Goal: Transaction & Acquisition: Download file/media

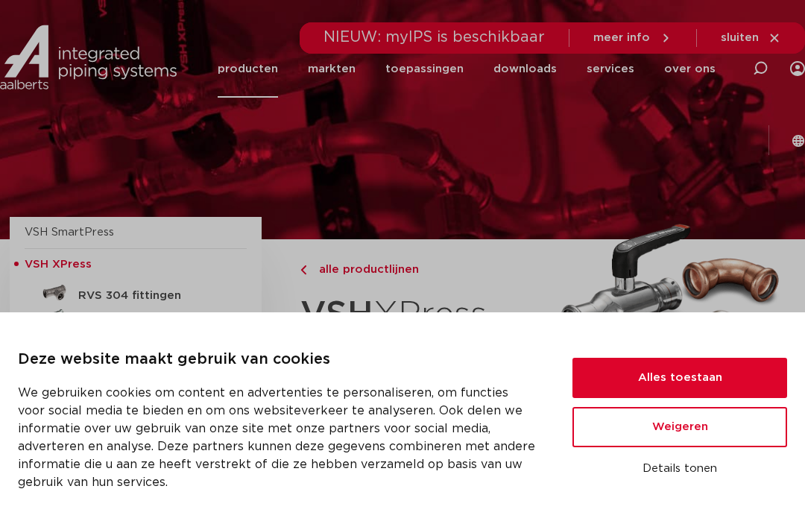
click at [675, 369] on button "Alles toestaan" at bounding box center [679, 378] width 215 height 40
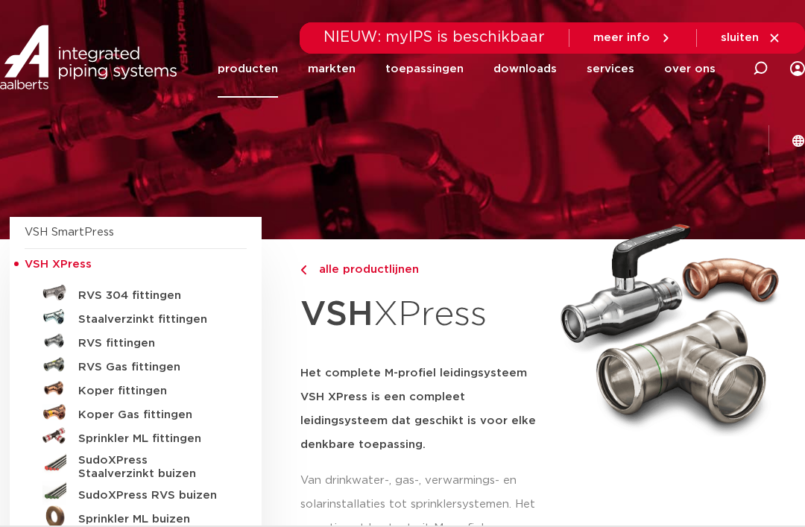
click at [131, 393] on h5 "Koper fittingen" at bounding box center [151, 390] width 147 height 13
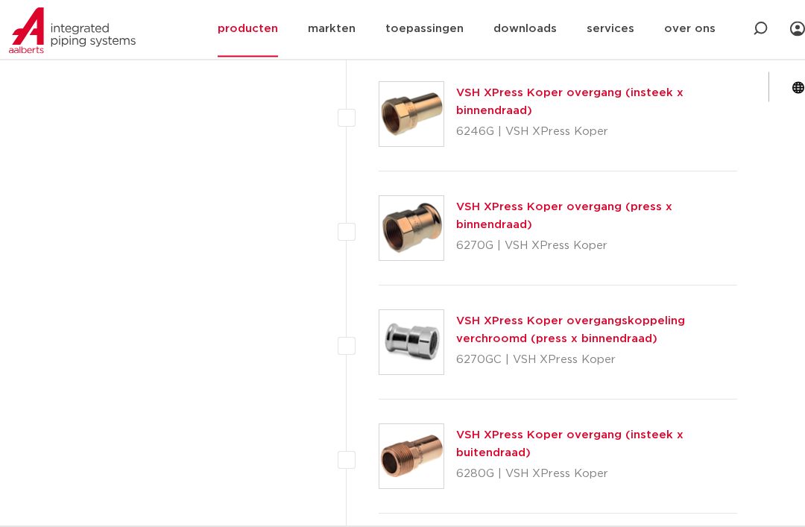
scroll to position [1196, 0]
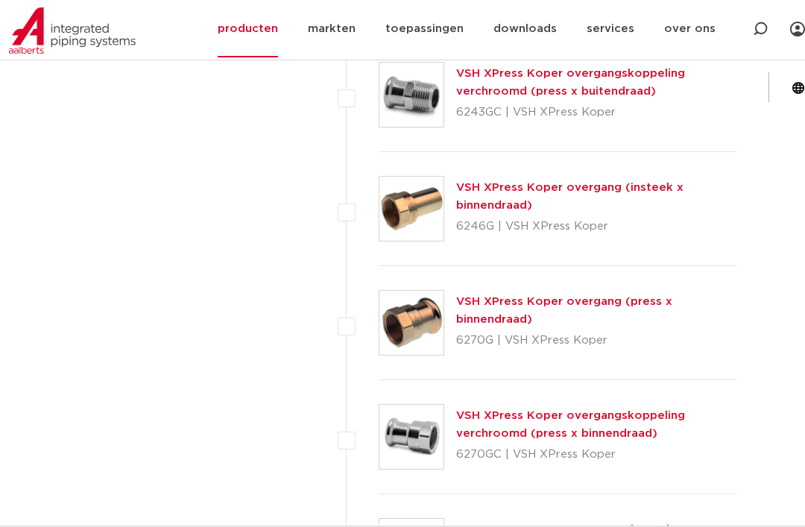
click at [626, 185] on link "VSH XPress Koper overgang (insteek x binnendraad)" at bounding box center [569, 196] width 227 height 29
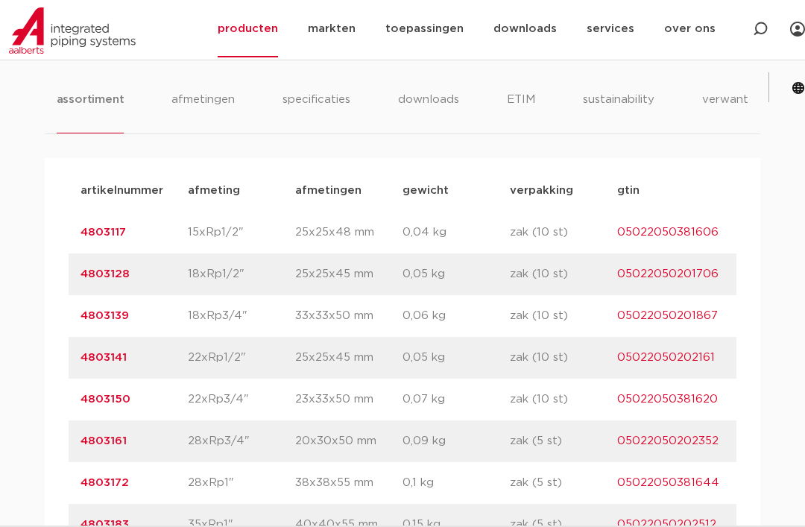
scroll to position [886, 0]
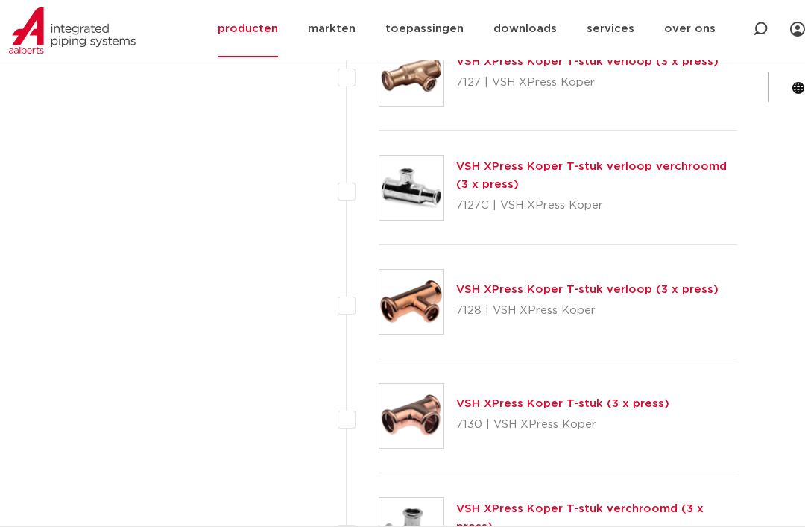
scroll to position [4864, 0]
click at [641, 293] on link "VSH XPress Koper T-stuk verloop (3 x press)" at bounding box center [587, 290] width 262 height 11
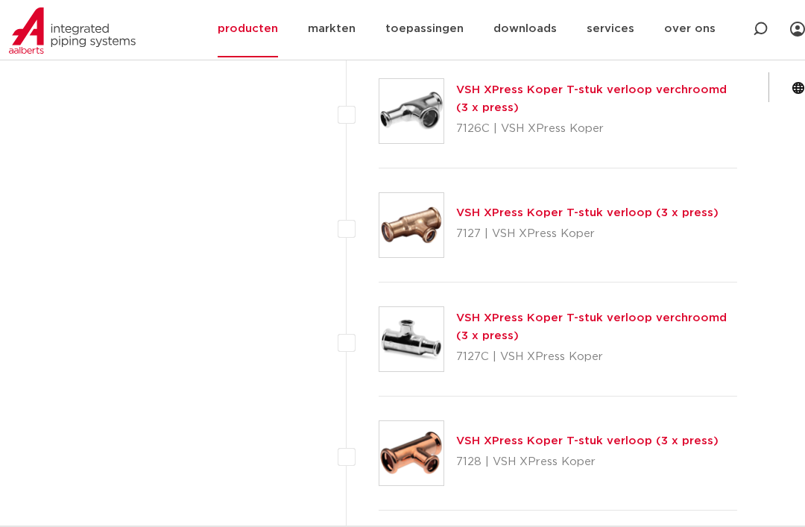
scroll to position [4707, 0]
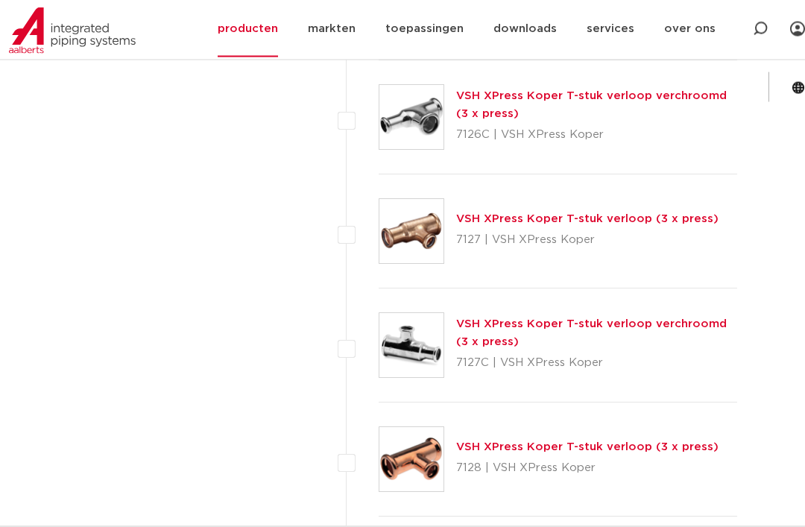
click at [697, 222] on link "VSH XPress Koper T-stuk verloop (3 x press)" at bounding box center [587, 219] width 262 height 11
click at [606, 215] on link "VSH XPress Koper T-stuk verloop (3 x press)" at bounding box center [587, 219] width 262 height 11
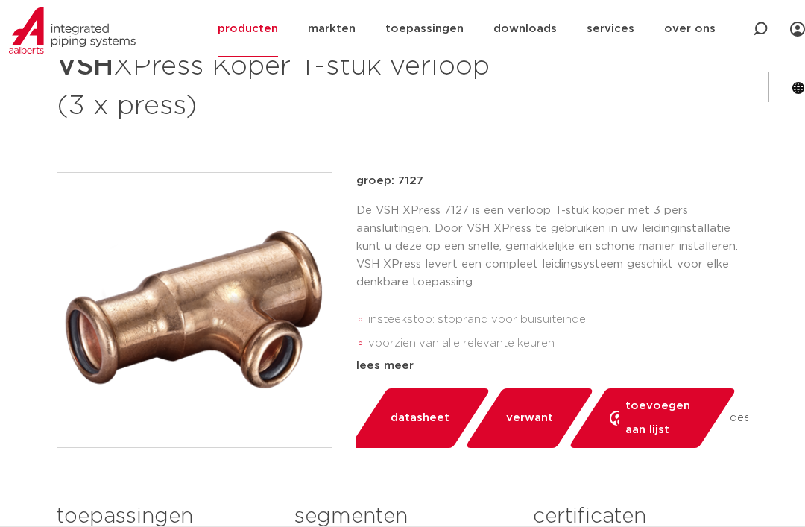
scroll to position [227, 0]
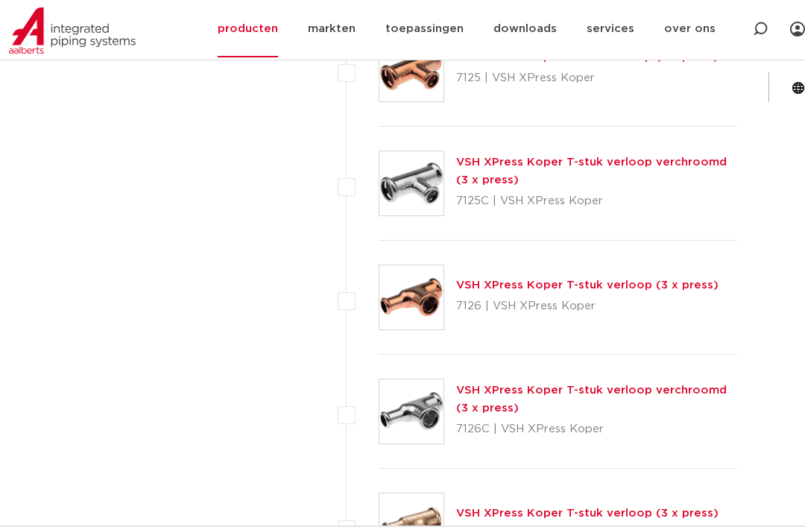
scroll to position [4412, 0]
click at [668, 299] on p "7126 | VSH XPress Koper" at bounding box center [587, 307] width 262 height 24
click at [520, 286] on link "VSH XPress Koper T-stuk verloop (3 x press)" at bounding box center [587, 285] width 262 height 11
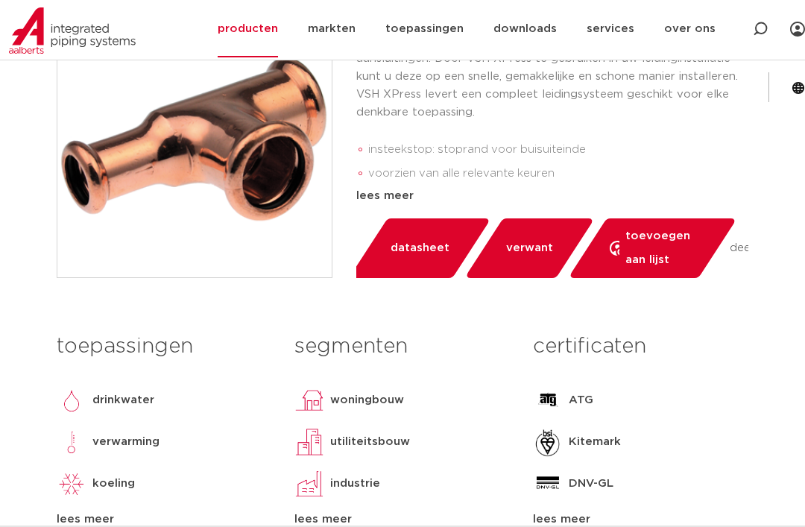
scroll to position [380, 0]
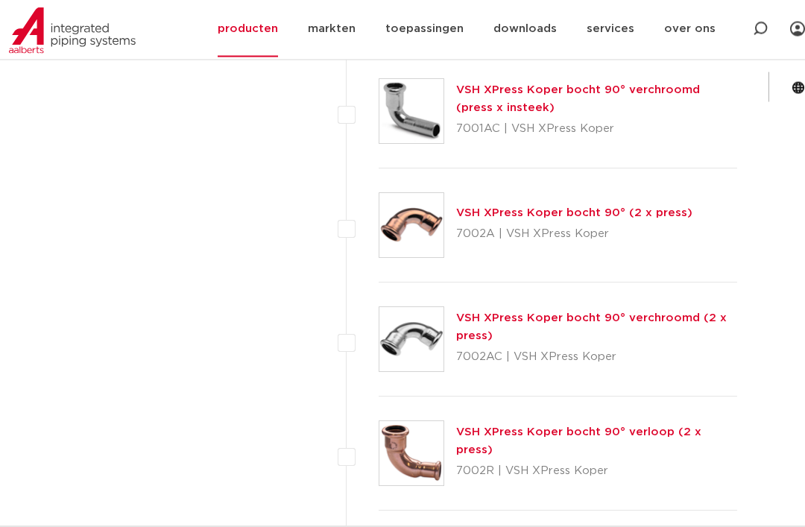
scroll to position [2899, 0]
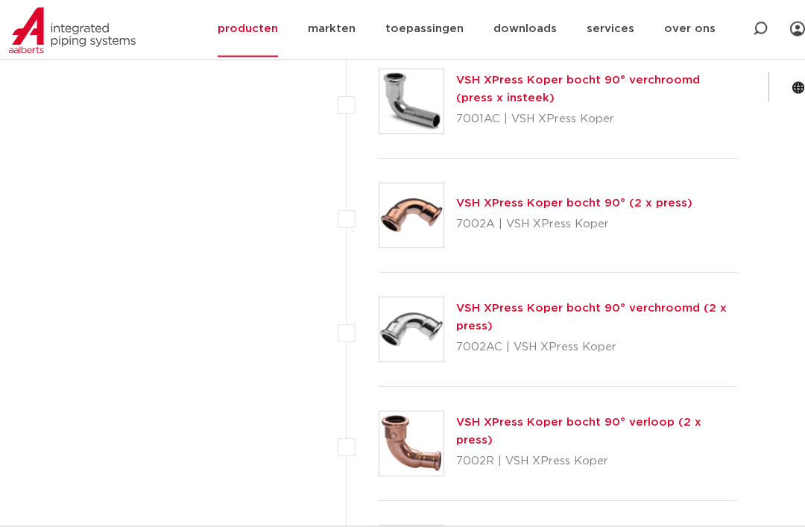
click at [682, 425] on link "VSH XPress Koper bocht 90° verloop (2 x press)" at bounding box center [578, 431] width 245 height 29
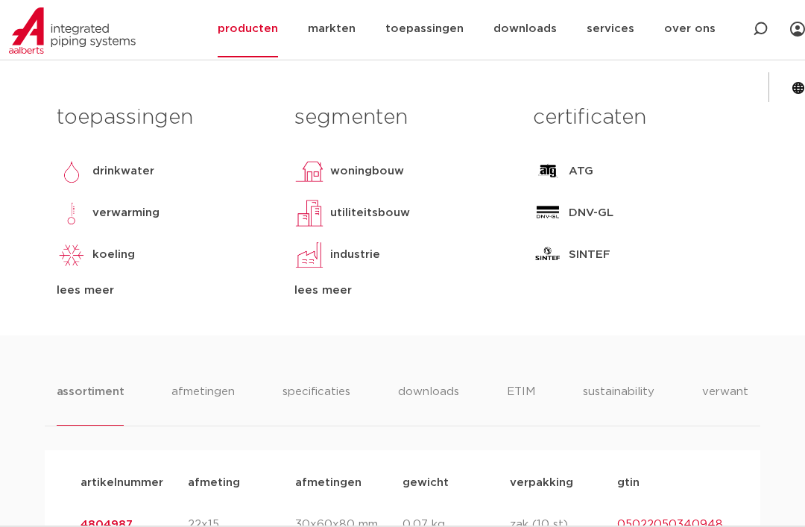
scroll to position [612, 0]
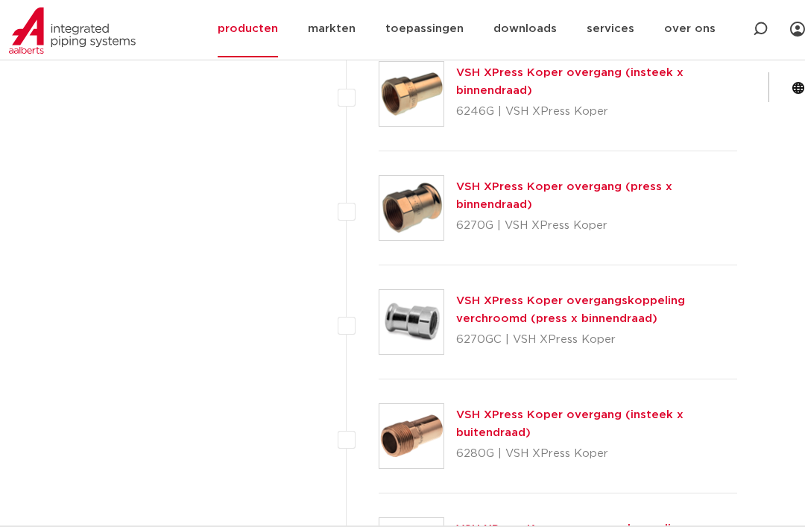
click at [723, 323] on div "VSH XPress Koper overgangskoppeling verchroomd (press x binnendraad) 6270GC | V…" at bounding box center [596, 322] width 281 height 60
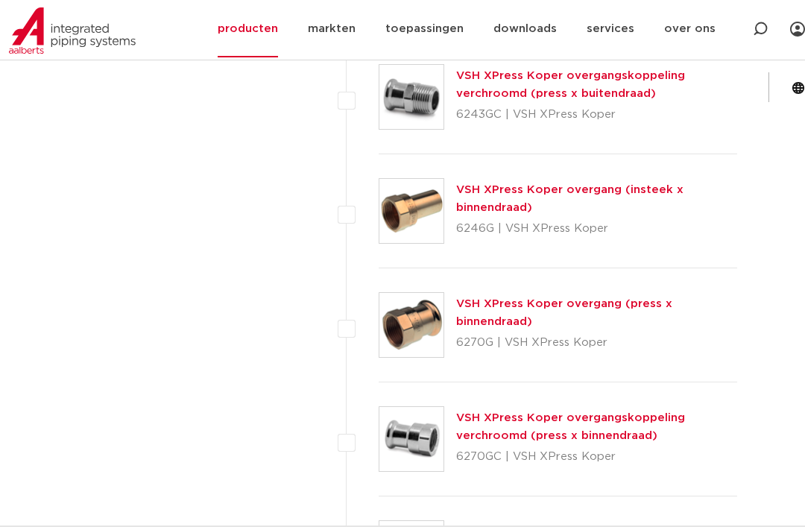
scroll to position [1193, 0]
click at [647, 189] on link "VSH XPress Koper overgang (insteek x binnendraad)" at bounding box center [569, 199] width 227 height 29
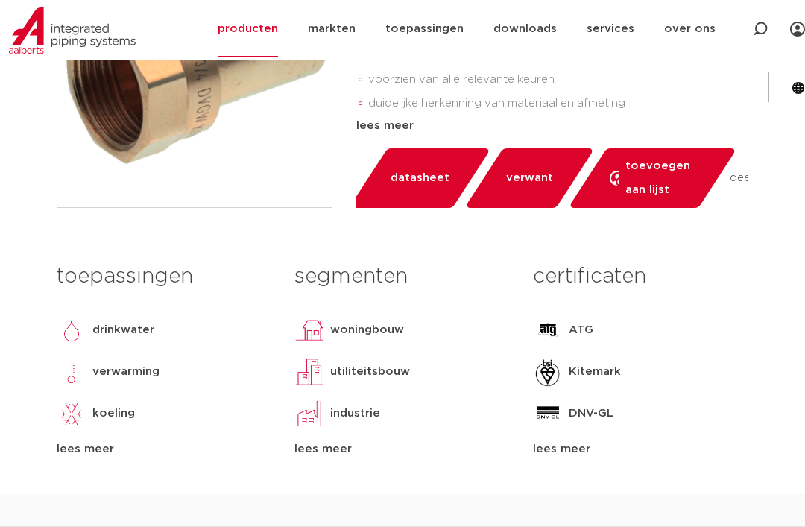
scroll to position [449, 0]
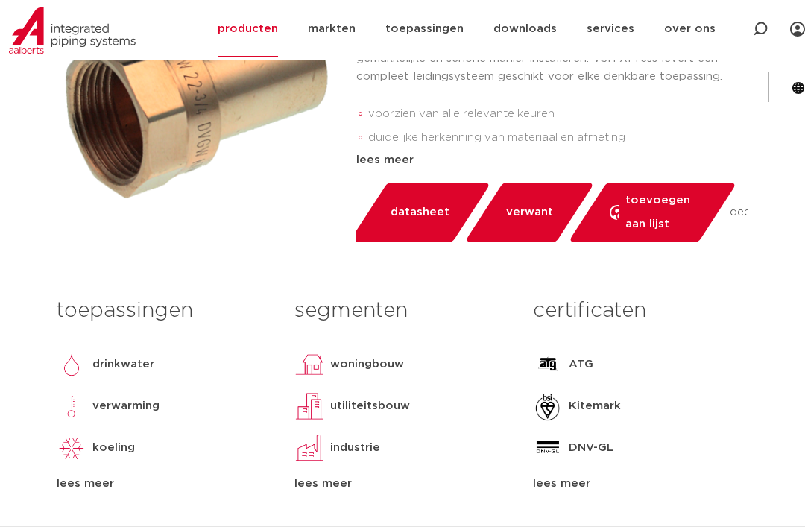
click at [218, 42] on link "producten" at bounding box center [248, 28] width 60 height 57
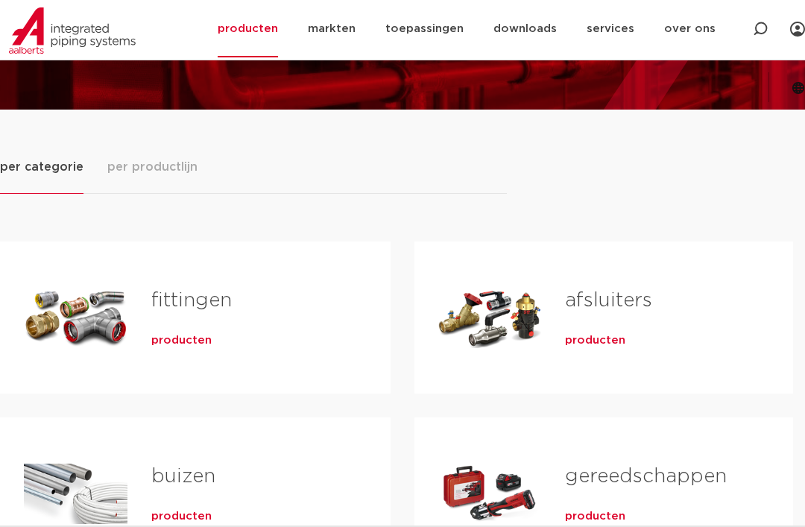
scroll to position [127, 0]
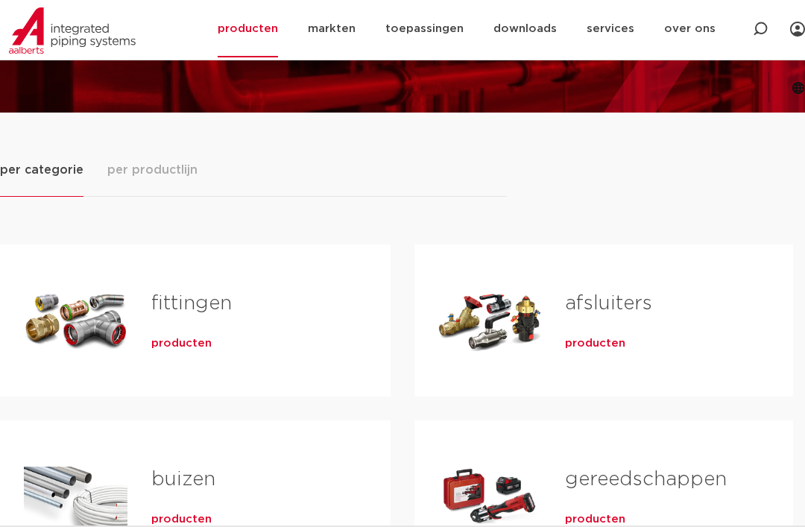
click at [198, 336] on span "producten" at bounding box center [181, 343] width 60 height 15
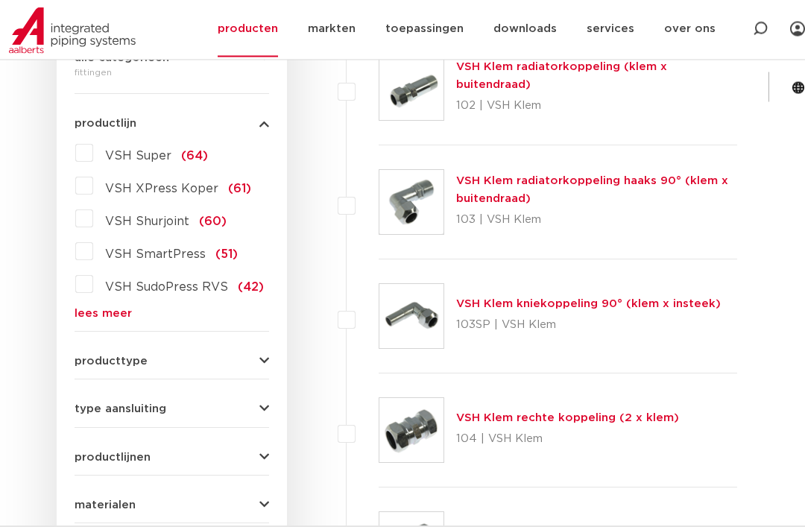
scroll to position [405, 0]
click at [93, 141] on label "VSH Super (64)" at bounding box center [150, 153] width 115 height 24
click at [0, 0] on input "VSH Super (64)" at bounding box center [0, 0] width 0 height 0
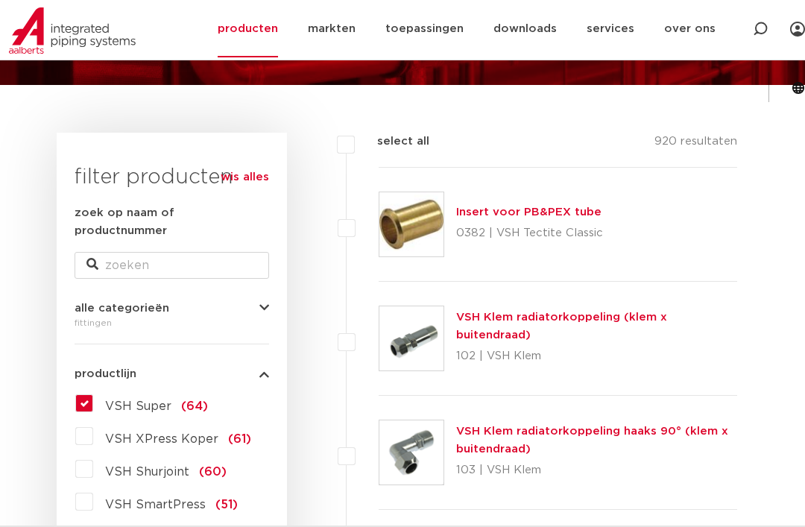
scroll to position [185, 0]
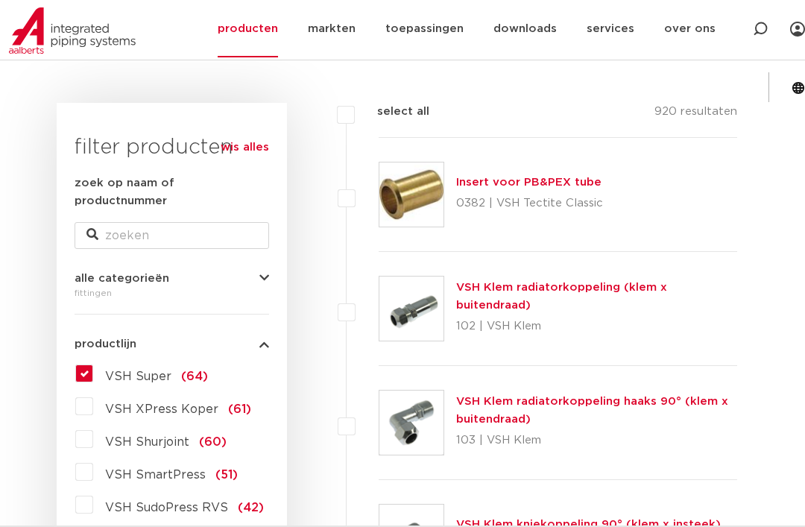
click at [93, 394] on label "VSH XPress Koper (61)" at bounding box center [172, 406] width 158 height 24
click at [0, 0] on input "VSH XPress Koper (61)" at bounding box center [0, 0] width 0 height 0
click at [93, 361] on label "VSH Super (64)" at bounding box center [150, 373] width 115 height 24
click at [0, 0] on input "VSH Super (64)" at bounding box center [0, 0] width 0 height 0
click at [93, 394] on label "VSH XPress Koper (61)" at bounding box center [172, 406] width 158 height 24
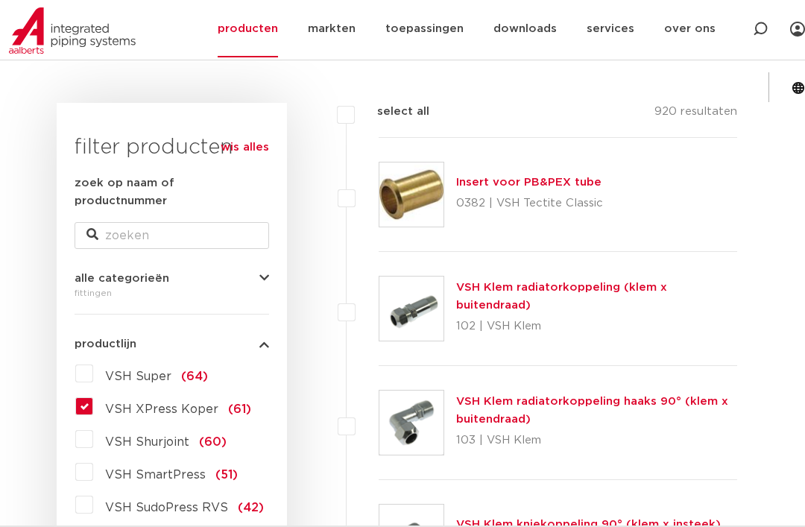
click at [0, 0] on input "VSH XPress Koper (61)" at bounding box center [0, 0] width 0 height 0
click at [266, 273] on icon "button" at bounding box center [264, 278] width 10 height 11
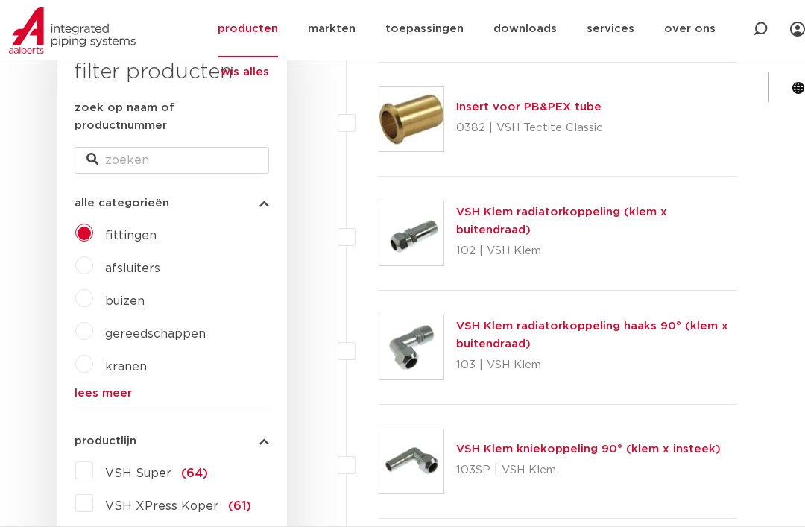
scroll to position [379, 0]
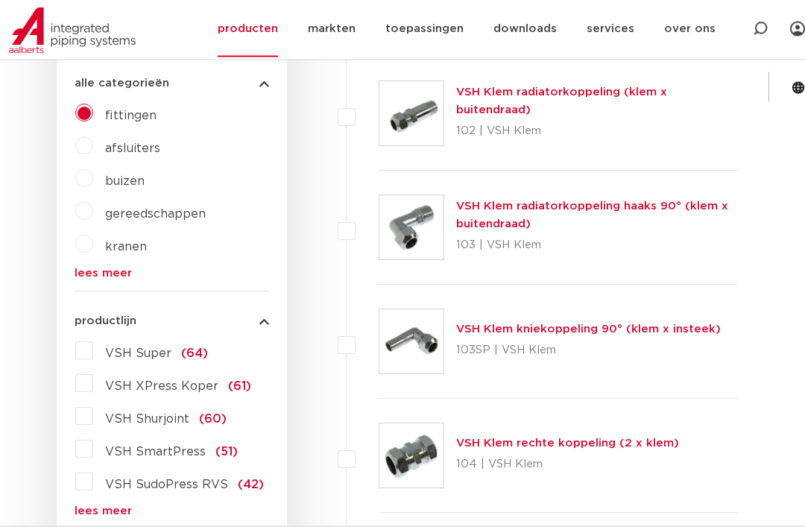
click at [93, 339] on label "VSH Super (64)" at bounding box center [150, 351] width 115 height 24
click at [0, 0] on input "VSH Super (64)" at bounding box center [0, 0] width 0 height 0
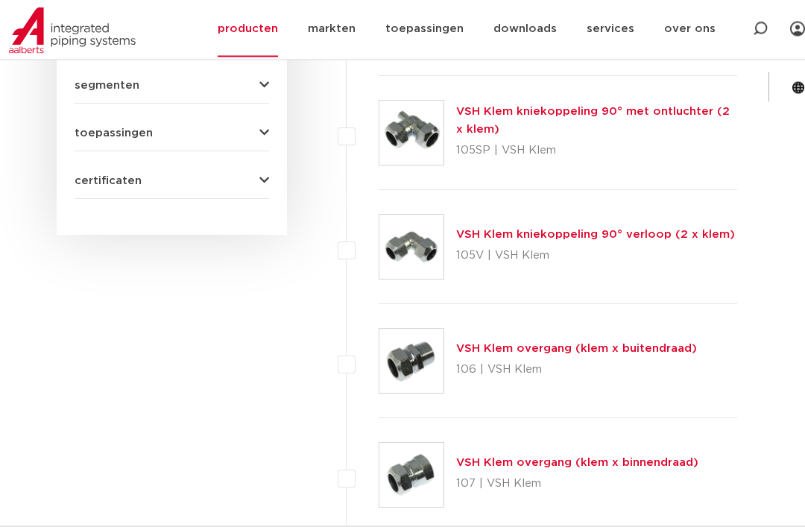
scroll to position [1135, 0]
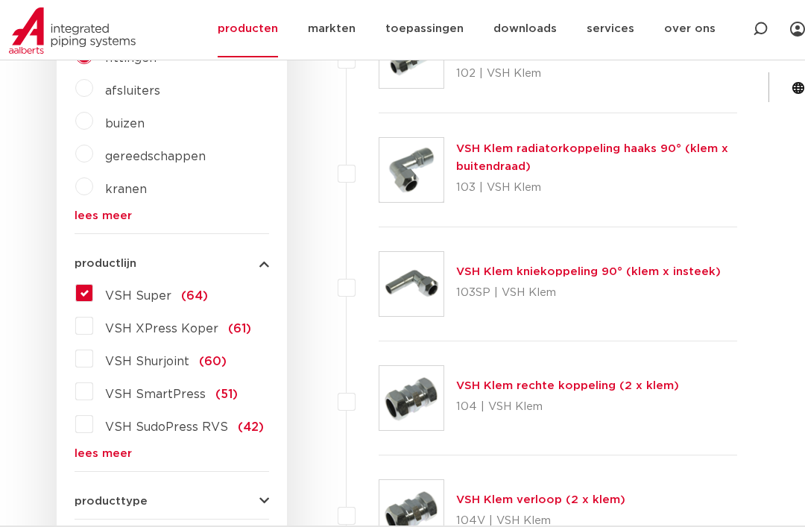
scroll to position [384, 0]
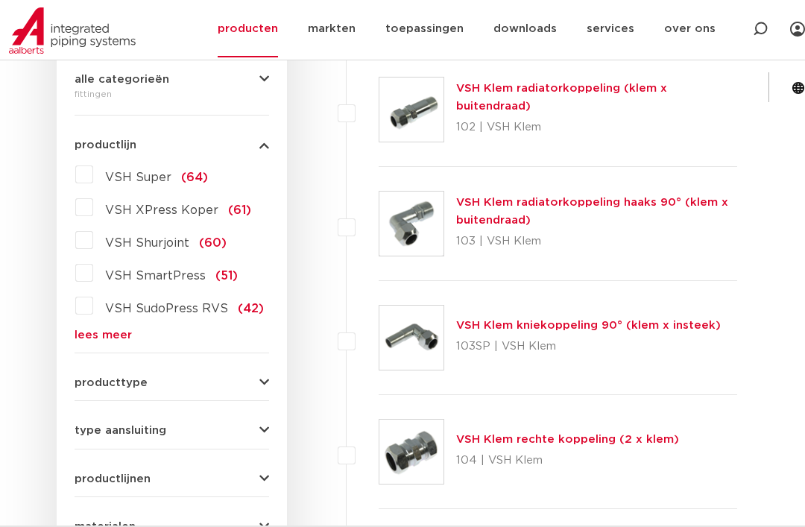
click at [93, 163] on label "VSH Super (64)" at bounding box center [150, 174] width 115 height 24
click at [0, 0] on input "VSH Super (64)" at bounding box center [0, 0] width 0 height 0
click at [90, 329] on link "lees meer" at bounding box center [171, 334] width 194 height 11
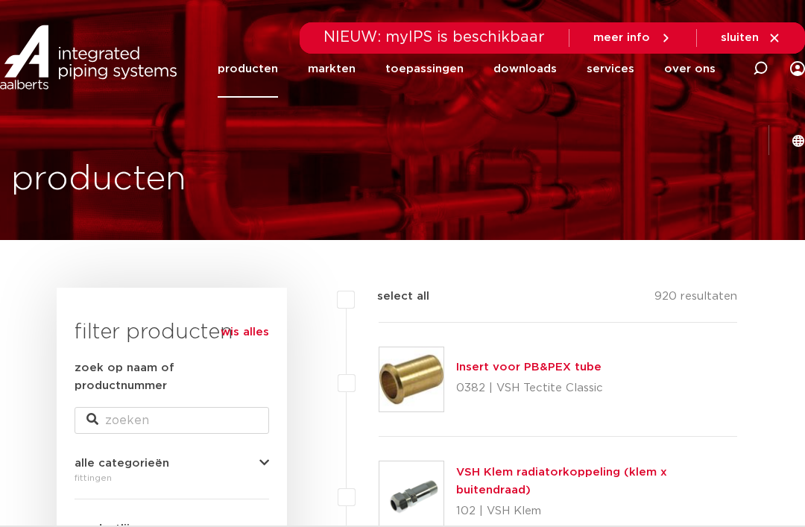
click at [502, 76] on link "downloads" at bounding box center [524, 68] width 63 height 57
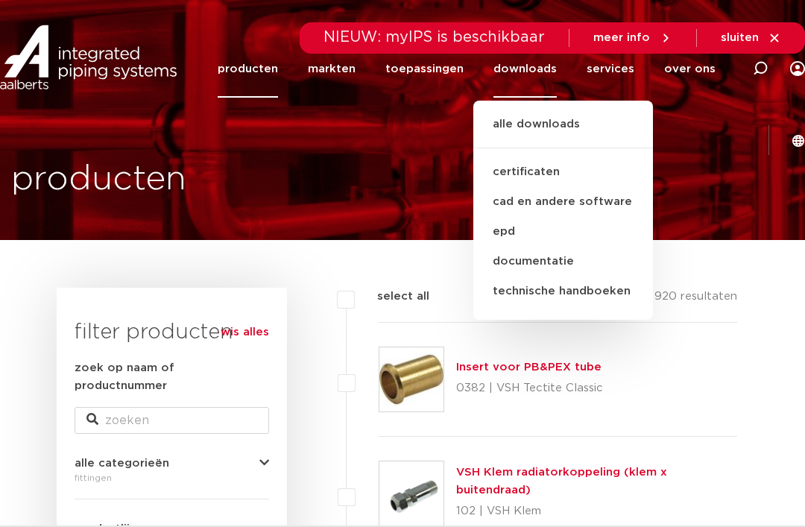
click at [515, 258] on link "documentatie" at bounding box center [563, 262] width 180 height 30
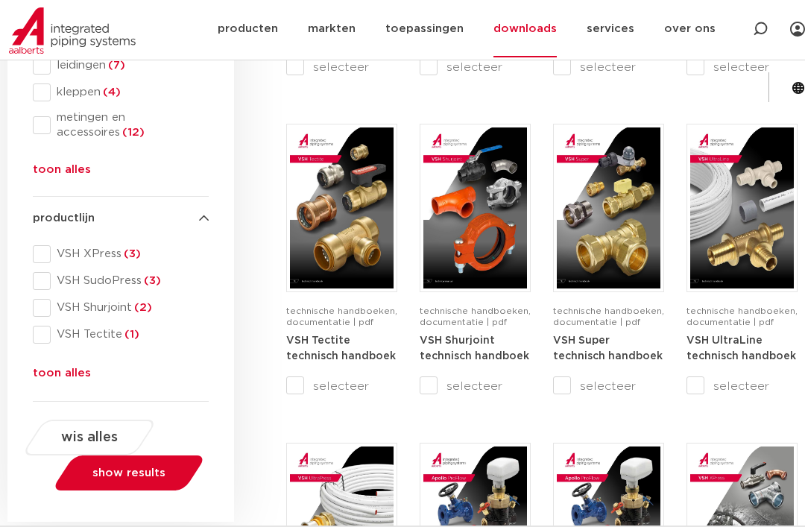
scroll to position [851, 0]
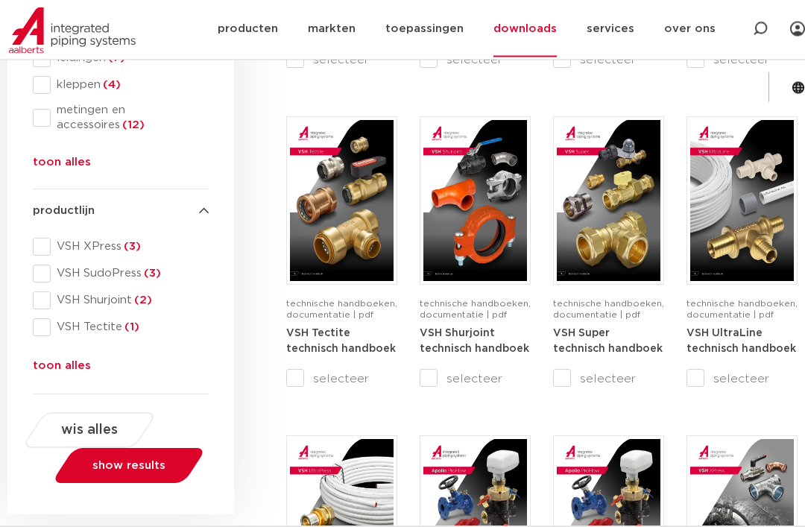
click at [606, 336] on strong "VSH Super technisch handboek" at bounding box center [608, 342] width 110 height 27
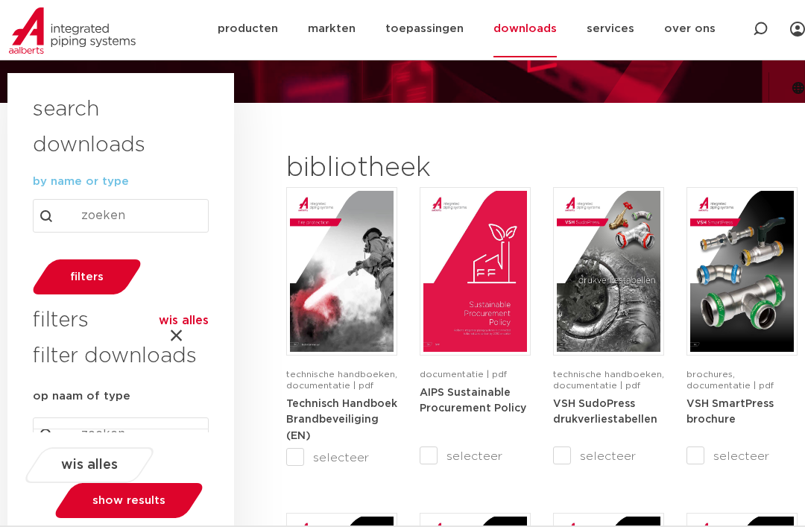
scroll to position [203, 0]
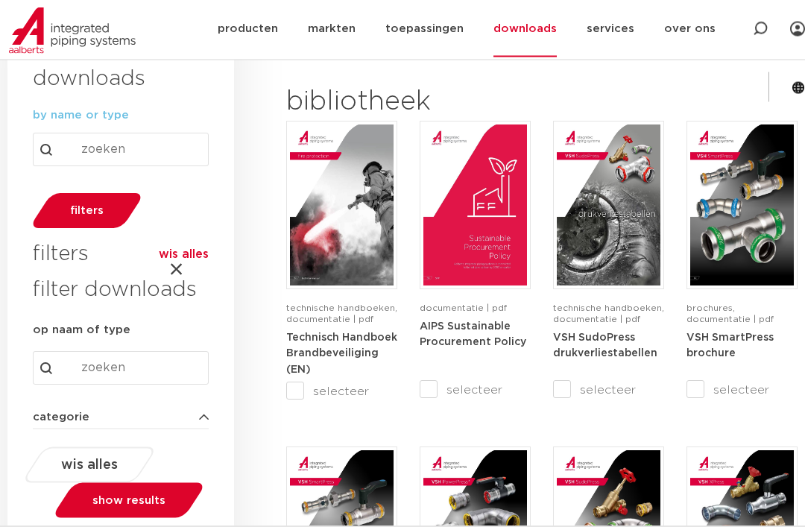
click at [754, 463] on img at bounding box center [742, 531] width 104 height 161
